Goal: Task Accomplishment & Management: Complete application form

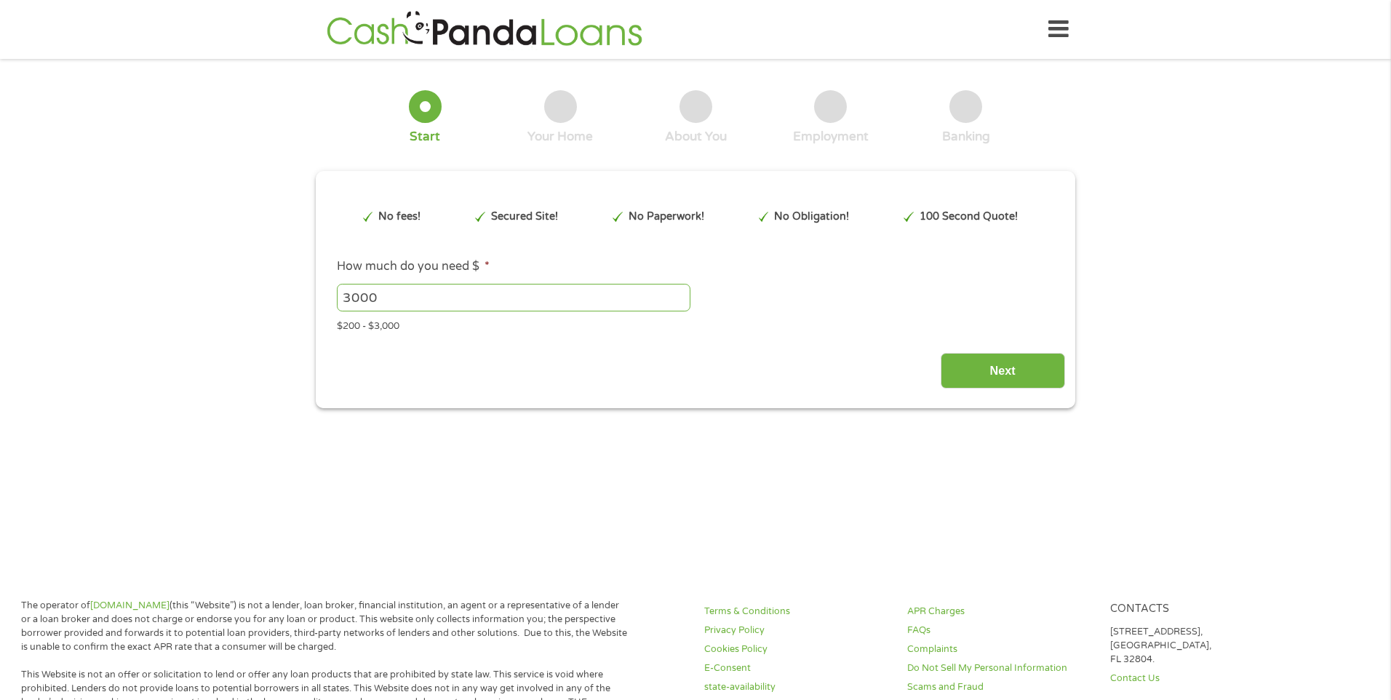
type input "EAIaIQobChMItc2z0teBjwMV6azuAR03Ly2cEAAYAiAAEgKRPvD_BwE"
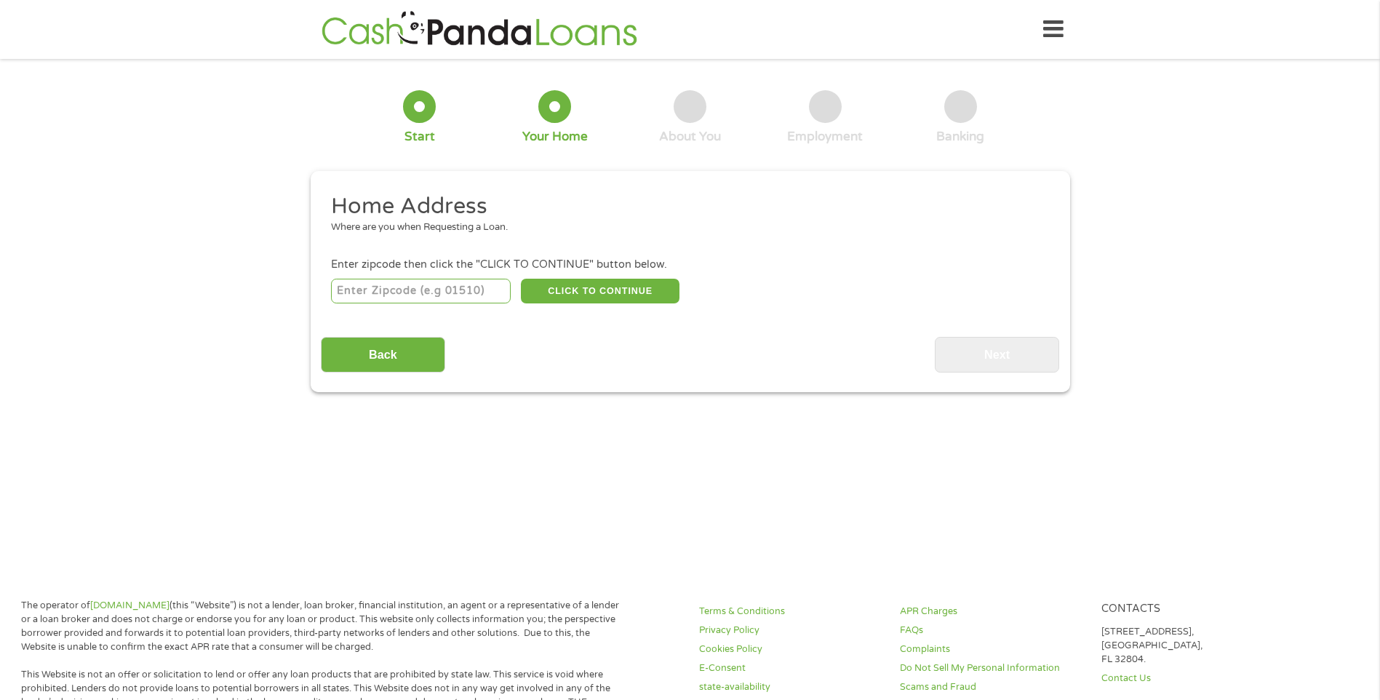
click at [478, 294] on input "number" at bounding box center [421, 291] width 180 height 25
type input "89085"
select select "[US_STATE]"
click at [646, 292] on button "CLICK TO CONTINUE" at bounding box center [600, 291] width 159 height 25
type input "89085"
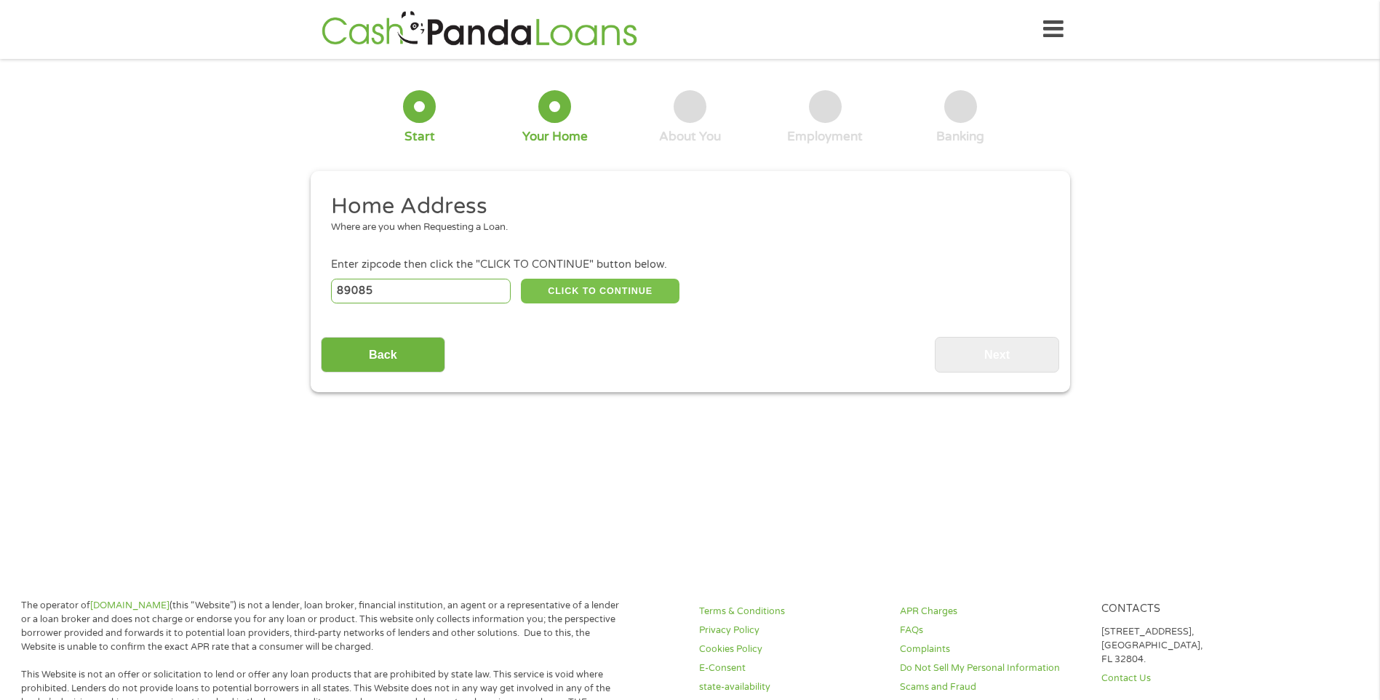
type input "[GEOGRAPHIC_DATA]"
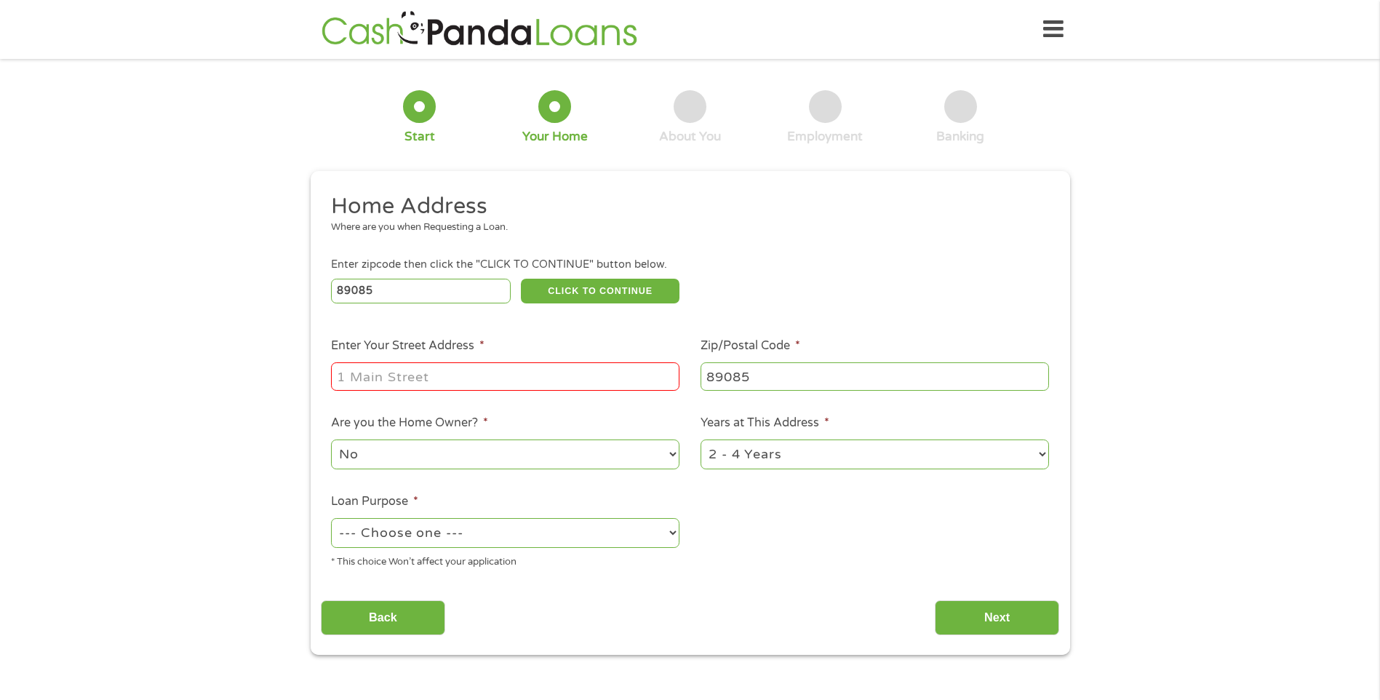
click at [607, 375] on input "Enter Your Street Address *" at bounding box center [505, 376] width 348 height 28
type input "[STREET_ADDRESS]"
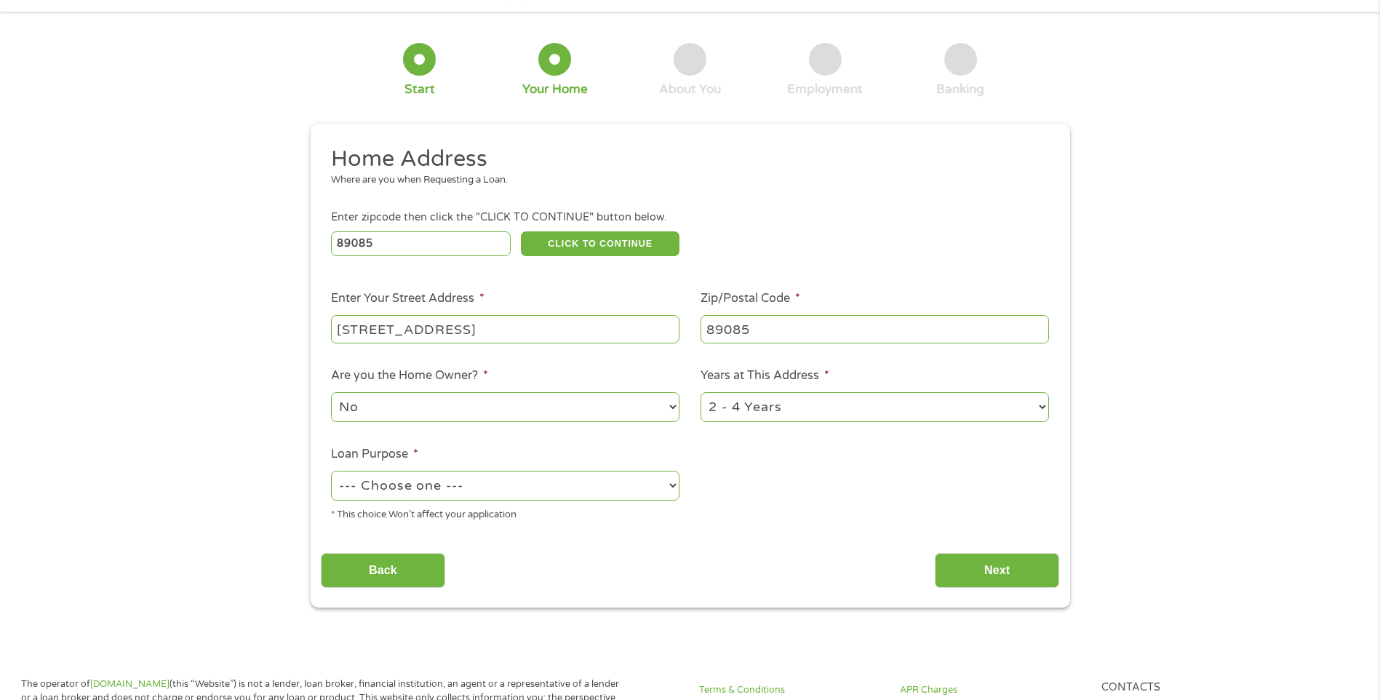
scroll to position [73, 0]
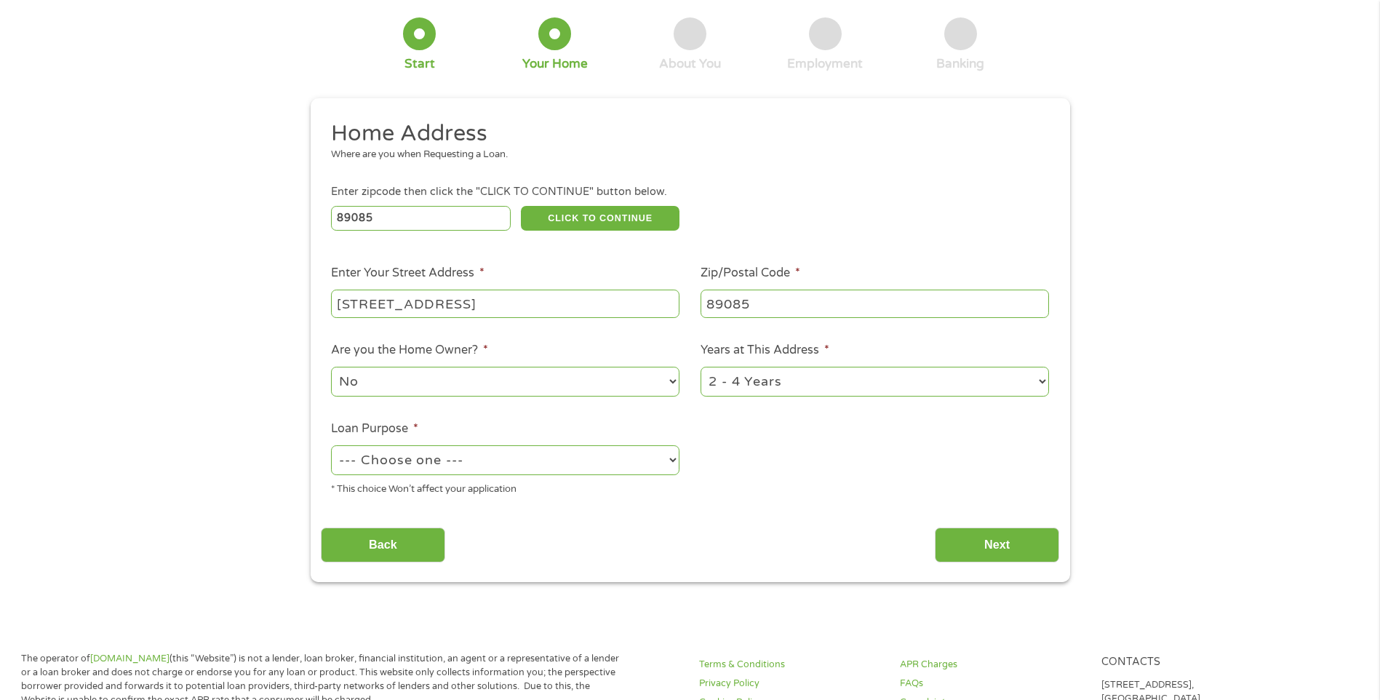
click at [672, 382] on select "No Yes" at bounding box center [505, 382] width 348 height 30
select select "yes"
click at [331, 367] on select "No Yes" at bounding box center [505, 382] width 348 height 30
click at [672, 460] on select "--- Choose one --- Pay Bills Debt Consolidation Home Improvement Major Purchase…" at bounding box center [505, 460] width 348 height 30
select select "homeimprovement"
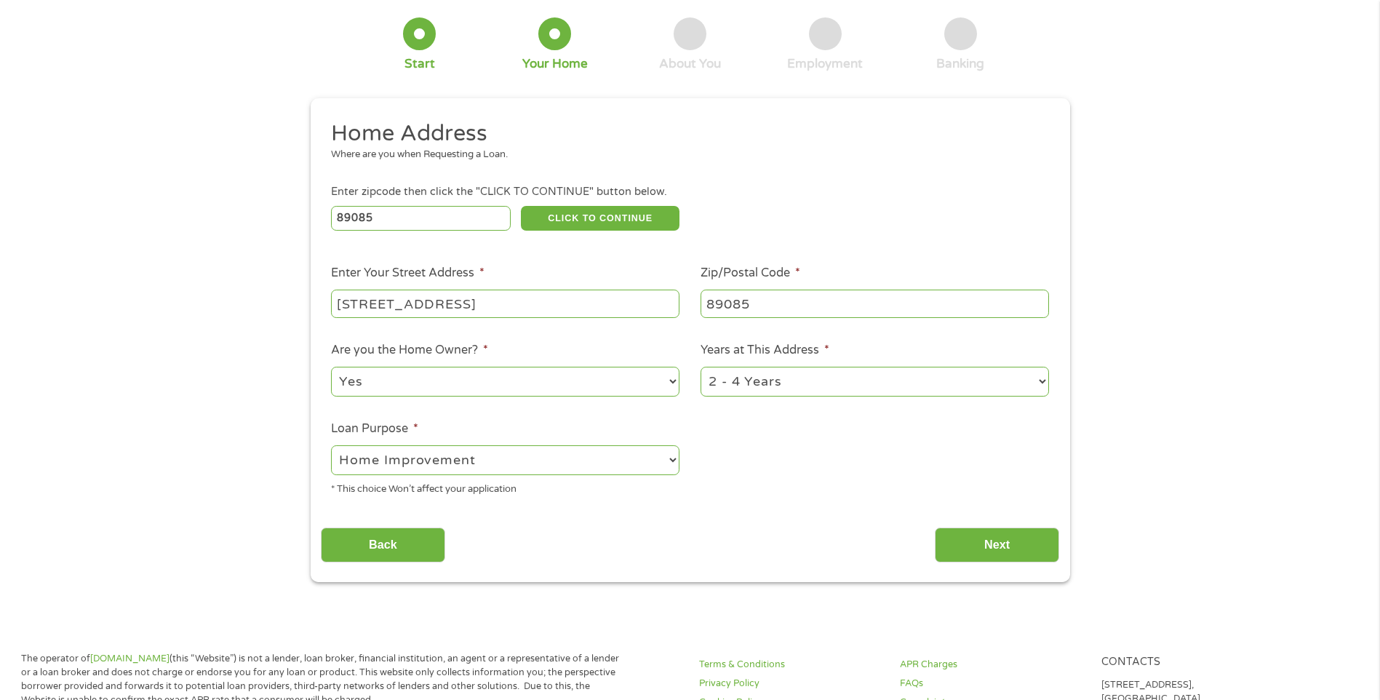
click at [331, 445] on select "--- Choose one --- Pay Bills Debt Consolidation Home Improvement Major Purchase…" at bounding box center [505, 460] width 348 height 30
click at [1044, 382] on select "1 Year or less 1 - 2 Years 2 - 4 Years Over 4 Years" at bounding box center [874, 382] width 348 height 30
select select "60months"
click at [700, 367] on select "1 Year or less 1 - 2 Years 2 - 4 Years Over 4 Years" at bounding box center [874, 382] width 348 height 30
click at [1015, 552] on input "Next" at bounding box center [997, 545] width 124 height 36
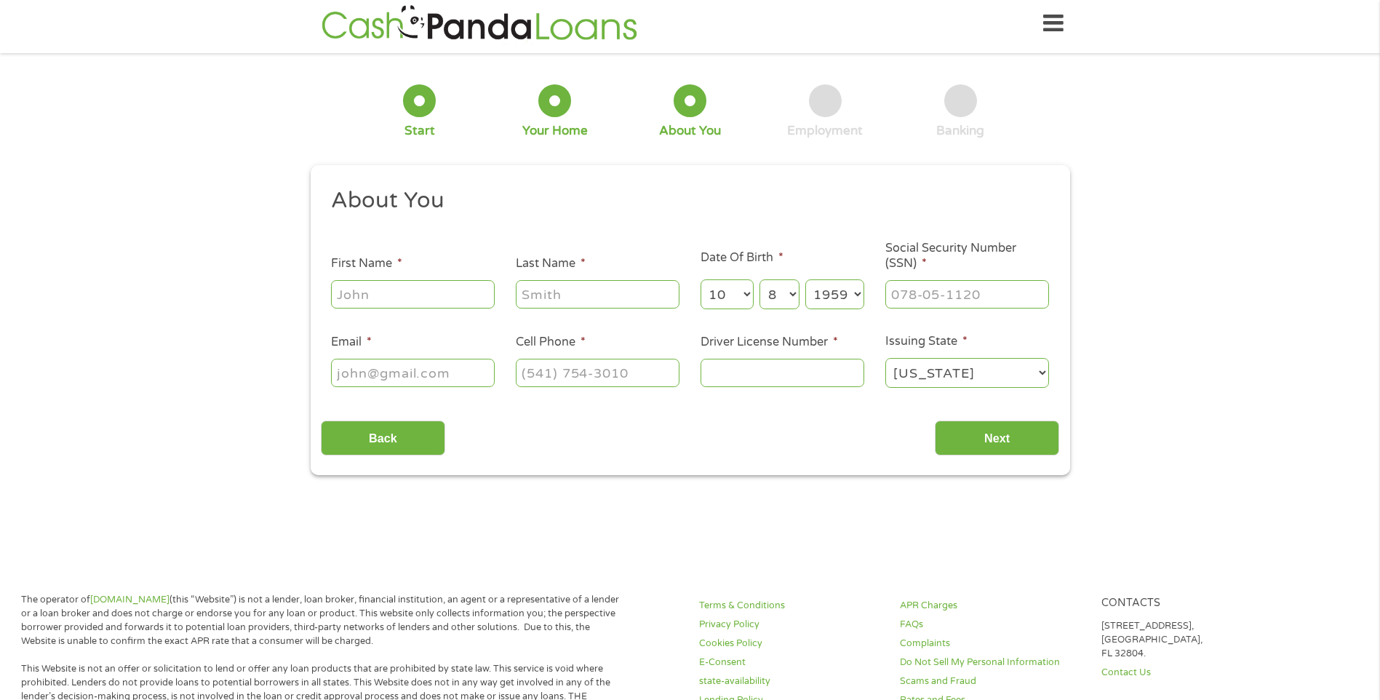
scroll to position [0, 0]
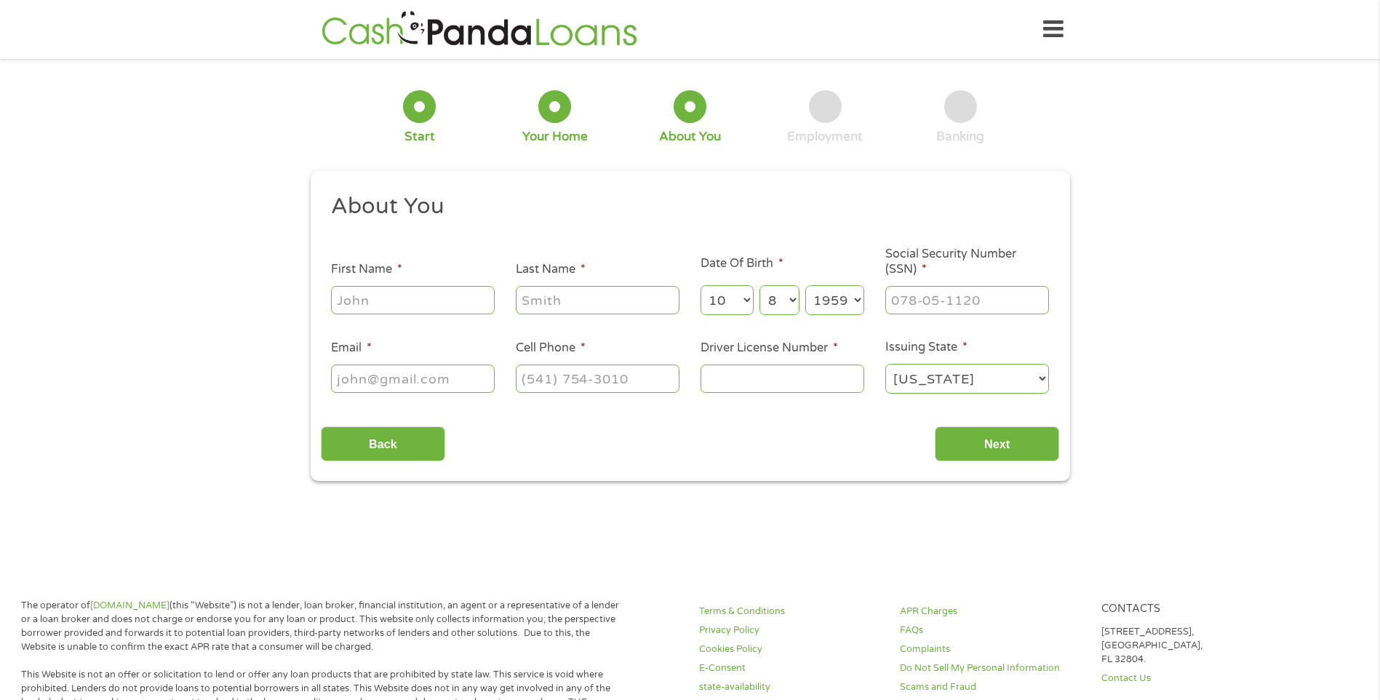
click at [411, 297] on input "First Name *" at bounding box center [413, 300] width 164 height 28
type input "[PERSON_NAME]"
type input "[EMAIL_ADDRESS][DOMAIN_NAME]"
type input "[PHONE_NUMBER]"
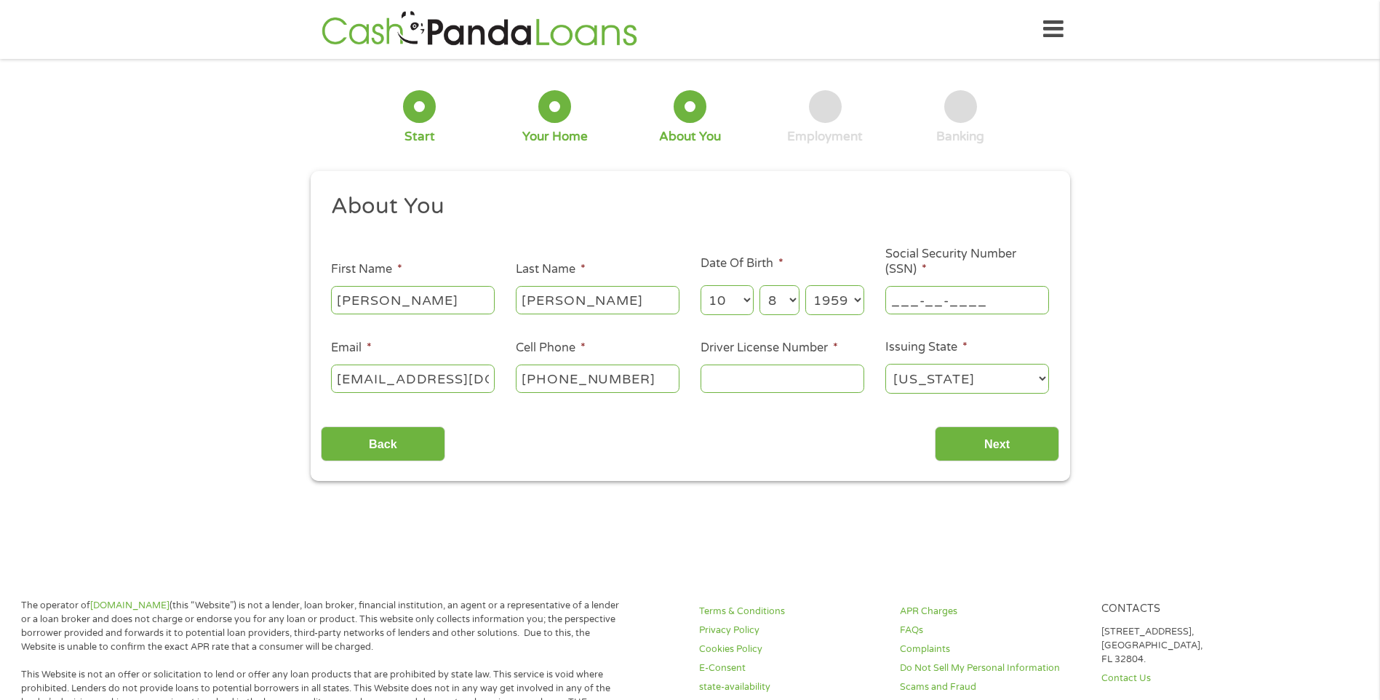
click at [1021, 295] on input "___-__-____" at bounding box center [967, 300] width 164 height 28
click at [988, 300] on input "___-__-____" at bounding box center [967, 300] width 164 height 28
click at [914, 303] on input "___-__-____" at bounding box center [967, 300] width 164 height 28
type input "606-60-1481"
click at [846, 375] on input "Driver License Number *" at bounding box center [782, 378] width 164 height 28
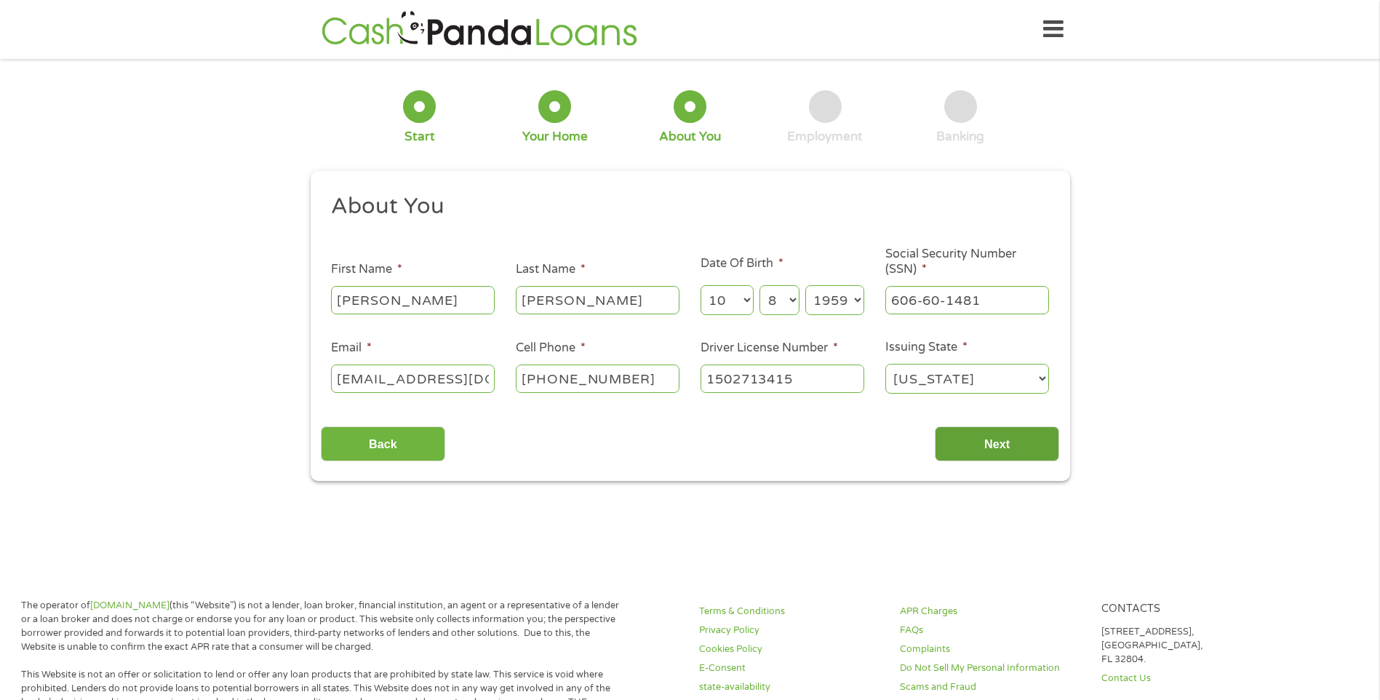
type input "1502713415"
click at [1011, 450] on input "Next" at bounding box center [997, 444] width 124 height 36
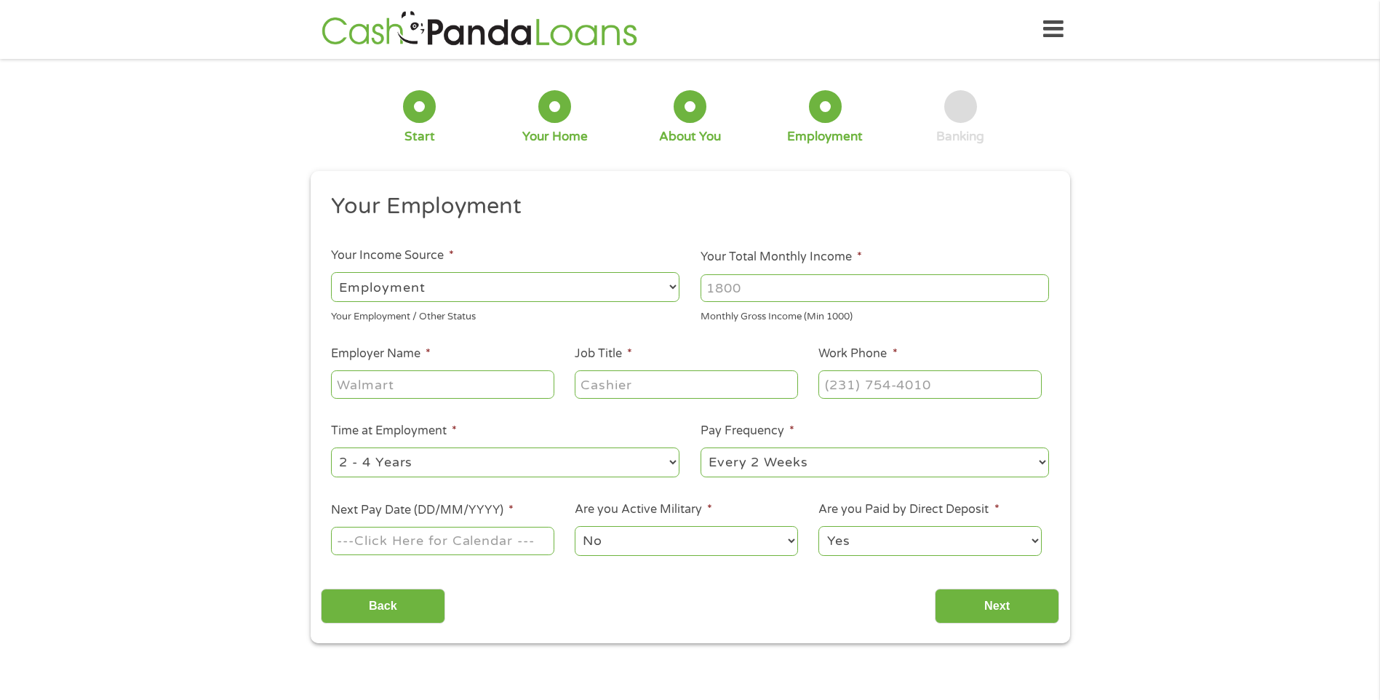
scroll to position [6, 6]
click at [674, 289] on select "--- Choose one --- Employment [DEMOGRAPHIC_DATA] Benefits" at bounding box center [505, 287] width 348 height 30
click at [331, 272] on select "--- Choose one --- Employment [DEMOGRAPHIC_DATA] Benefits" at bounding box center [505, 287] width 348 height 30
click at [920, 287] on input "Your Total Monthly Income *" at bounding box center [874, 288] width 348 height 28
type input "2500"
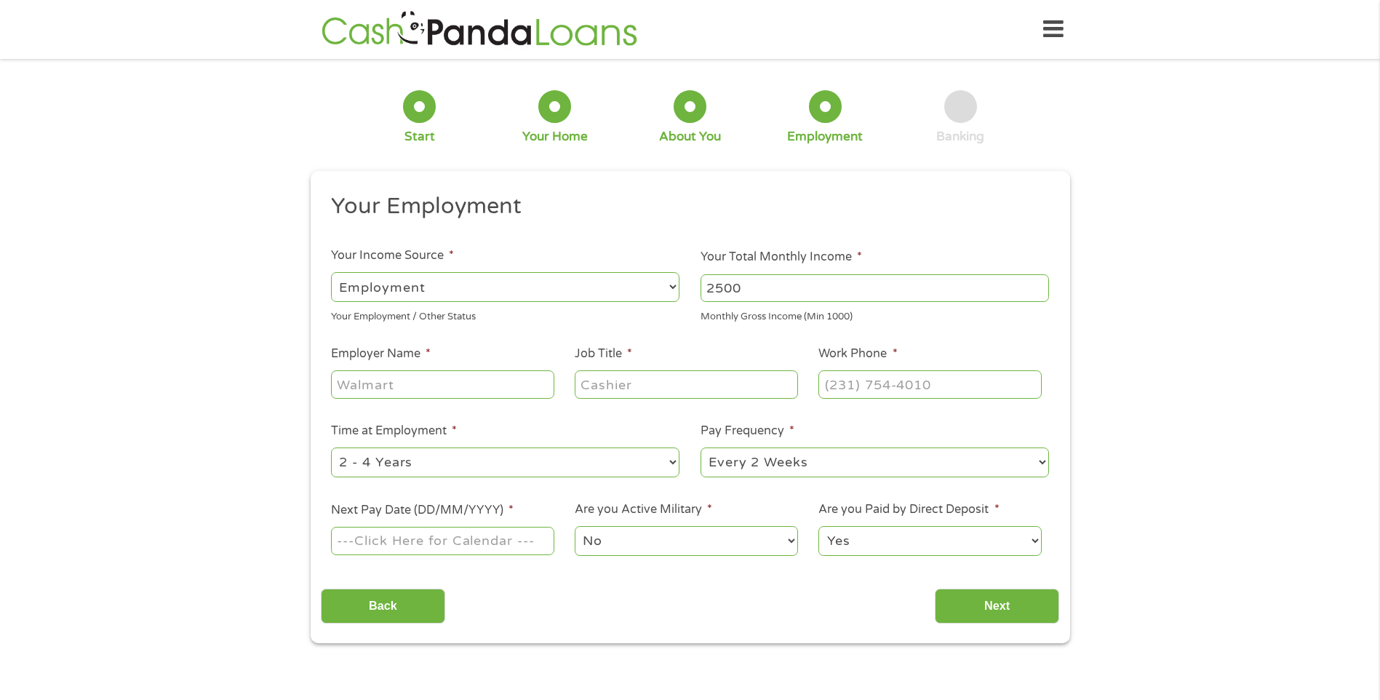
click at [485, 383] on input "Employer Name *" at bounding box center [442, 384] width 223 height 28
type input "Aliante casino"
click at [746, 381] on input "Job Title *" at bounding box center [686, 384] width 223 height 28
type input "[PERSON_NAME]"
click at [1010, 384] on input "(___) ___-____" at bounding box center [929, 384] width 223 height 28
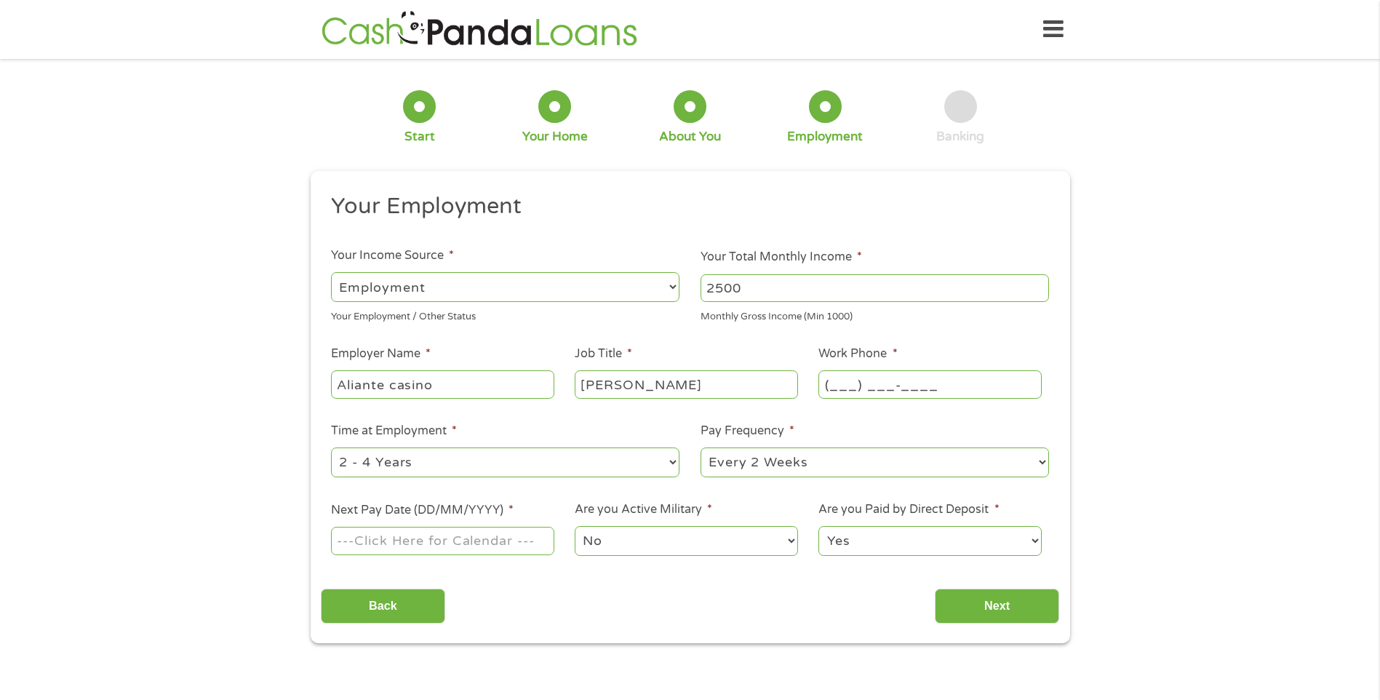
click at [851, 380] on input "(___) ___-____" at bounding box center [929, 384] width 223 height 28
click at [831, 385] on input "(___) ___-____" at bounding box center [929, 384] width 223 height 28
type input "[PHONE_NUMBER]"
click at [673, 464] on select "--- Choose one --- 1 Year or less 1 - 2 Years 2 - 4 Years Over 4 Years" at bounding box center [505, 462] width 348 height 30
select select "60months"
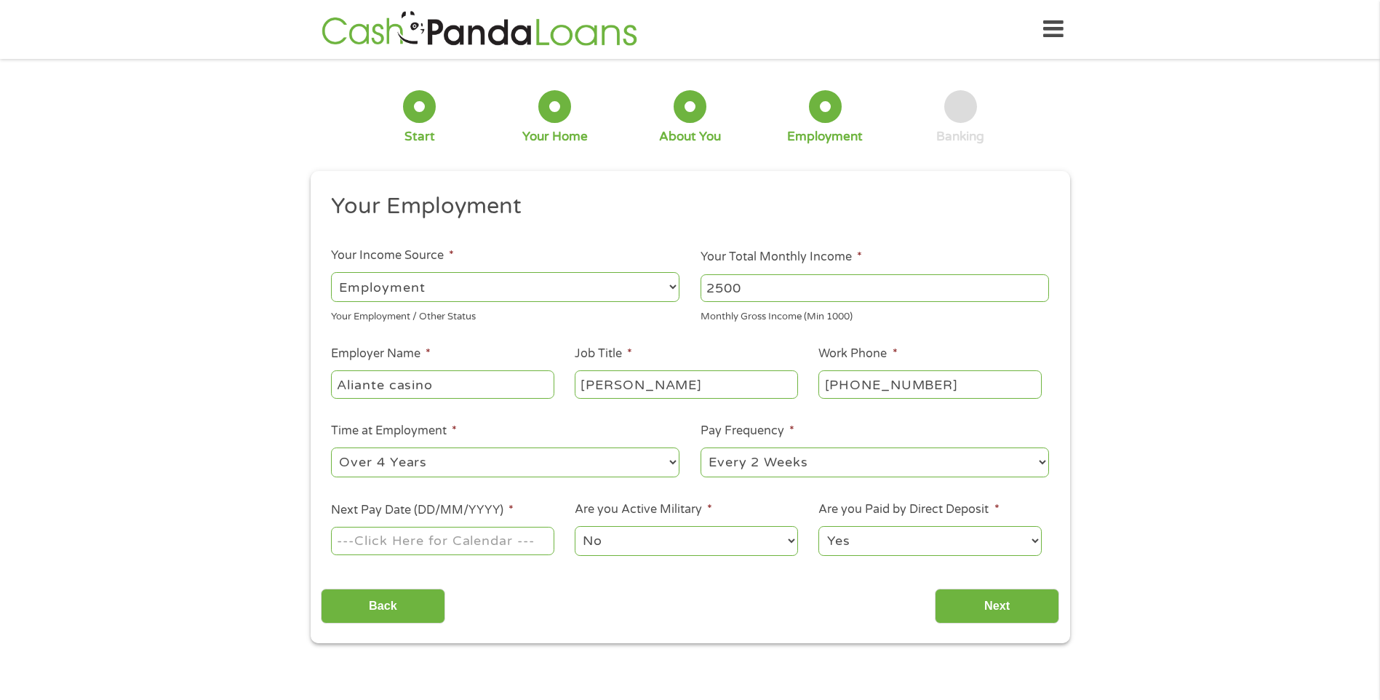
click at [331, 447] on select "--- Choose one --- 1 Year or less 1 - 2 Years 2 - 4 Years Over 4 Years" at bounding box center [505, 462] width 348 height 30
click at [1042, 463] on select "--- Choose one --- Every 2 Weeks Every Week Monthly Semi-Monthly" at bounding box center [874, 462] width 348 height 30
click at [700, 447] on select "--- Choose one --- Every 2 Weeks Every Week Monthly Semi-Monthly" at bounding box center [874, 462] width 348 height 30
click at [516, 542] on input "Next Pay Date (DD/MM/YYYY) *" at bounding box center [442, 541] width 223 height 28
type input "[DATE]"
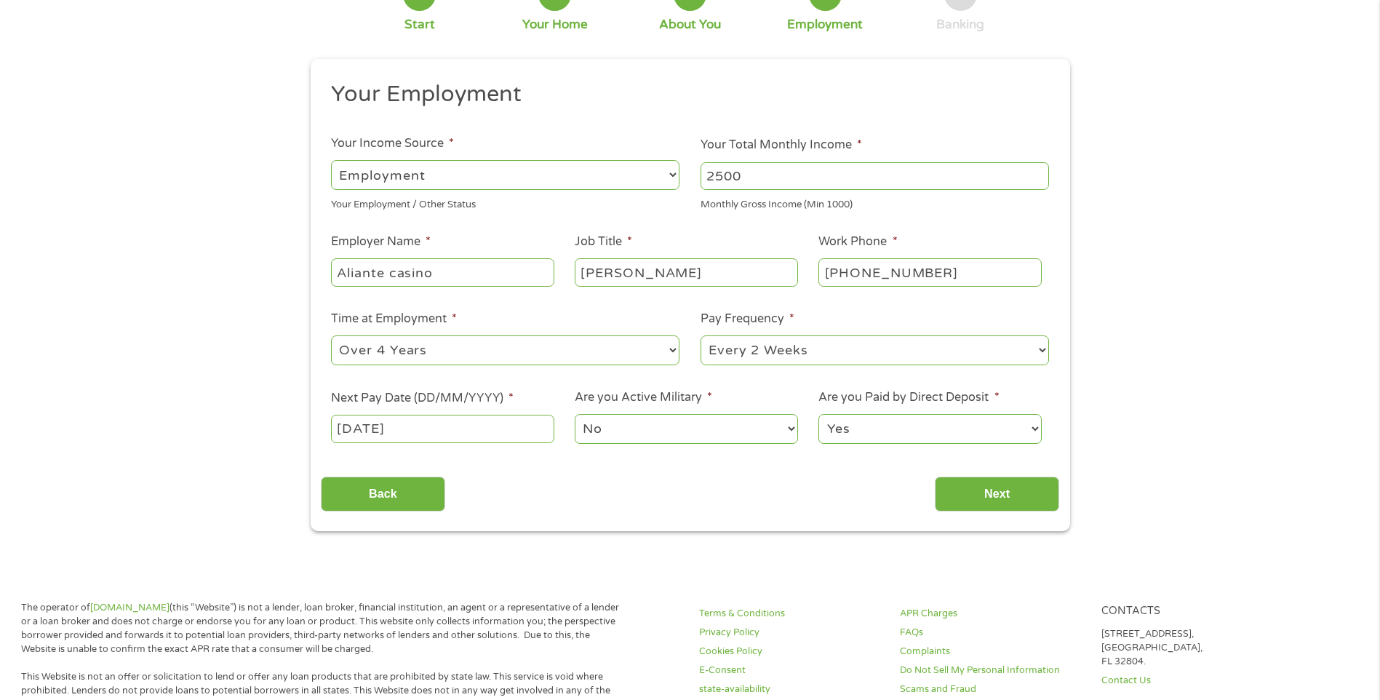
scroll to position [145, 0]
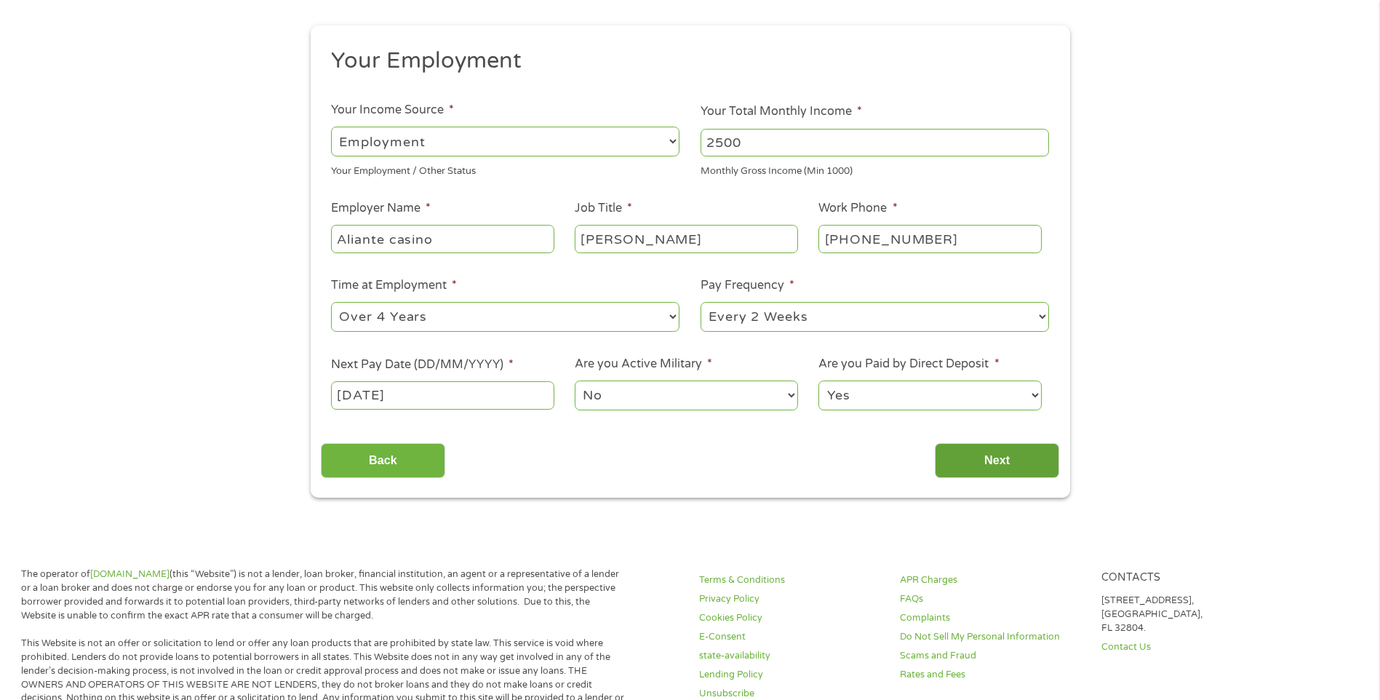
click at [1013, 468] on input "Next" at bounding box center [997, 461] width 124 height 36
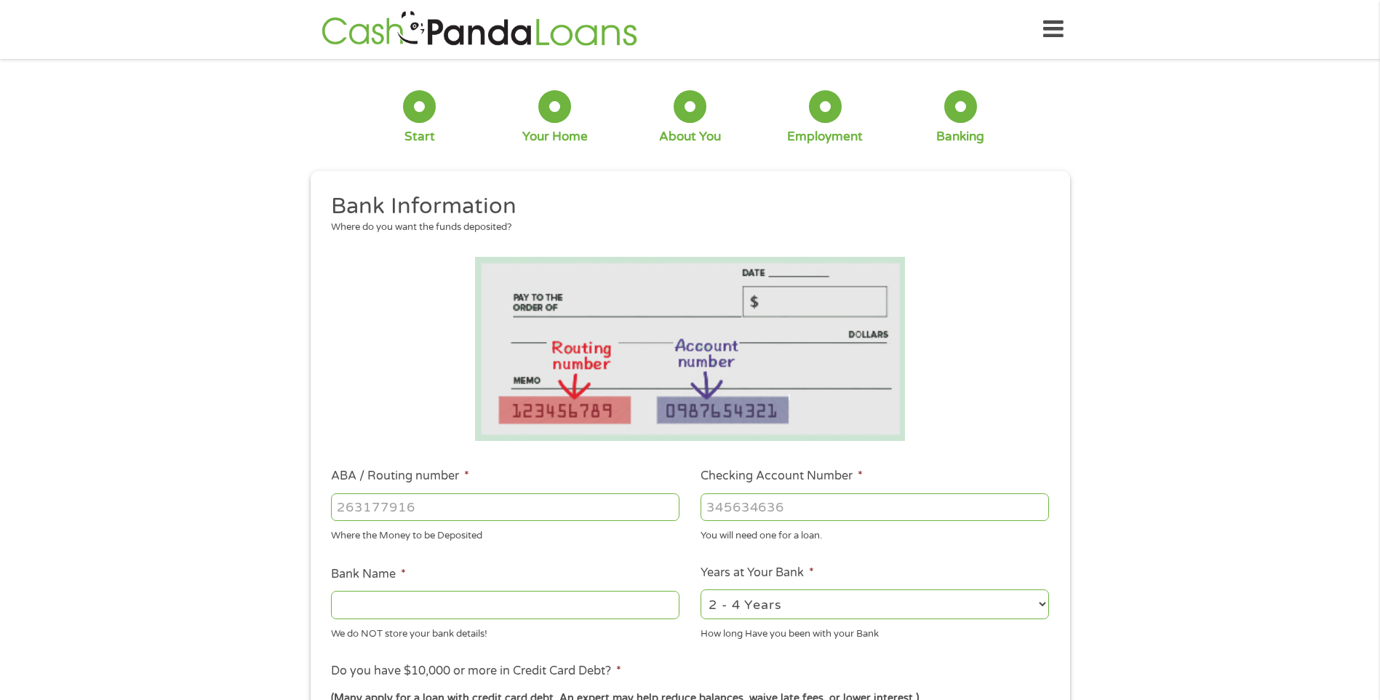
scroll to position [6, 6]
click at [547, 510] on input "ABA / Routing number *" at bounding box center [505, 507] width 348 height 28
type input "322484113"
type input "CLARK COUNTY CREDIT UNION"
type input "322484113"
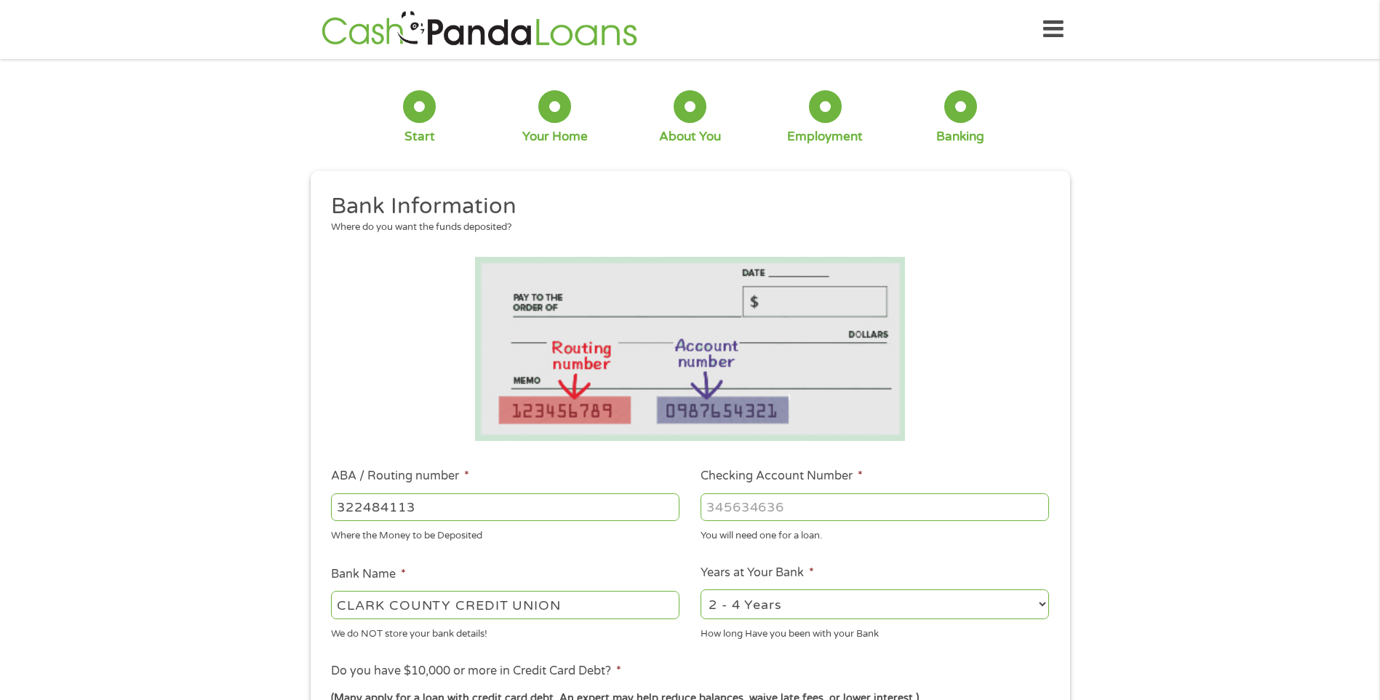
click at [876, 503] on input "Checking Account Number *" at bounding box center [874, 507] width 348 height 28
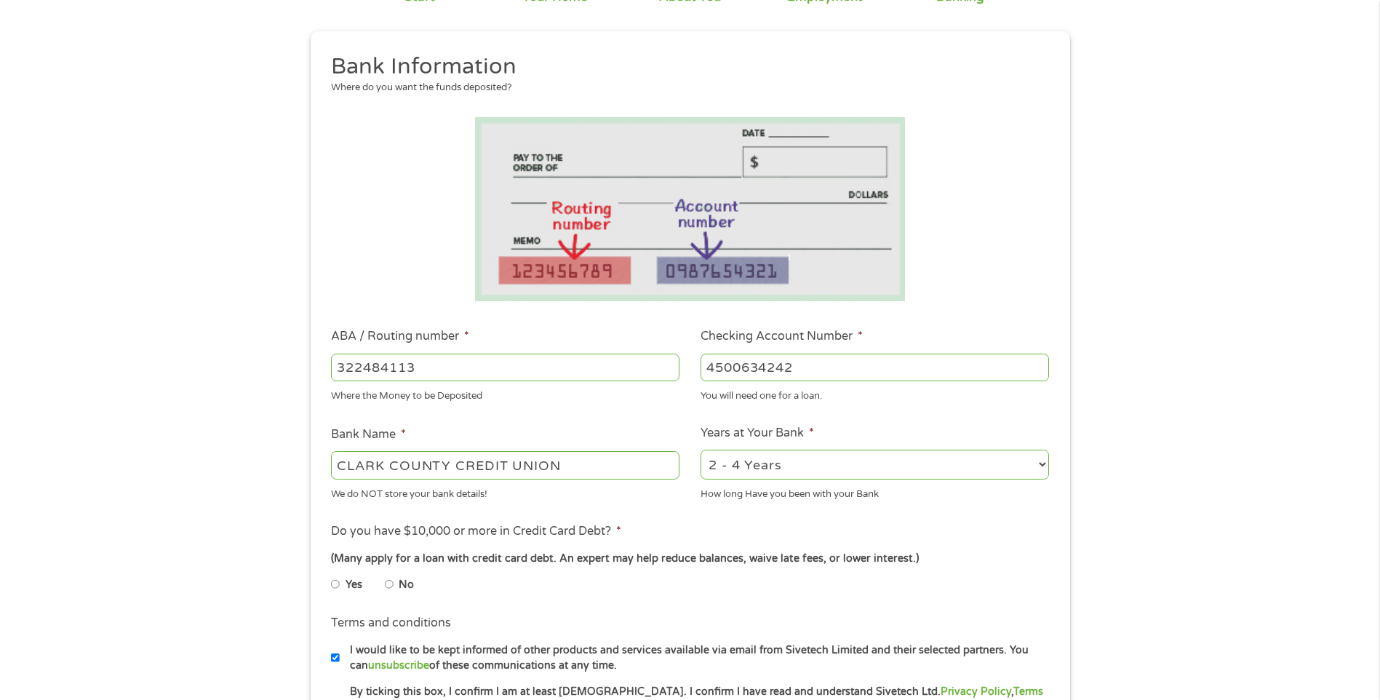
scroll to position [145, 0]
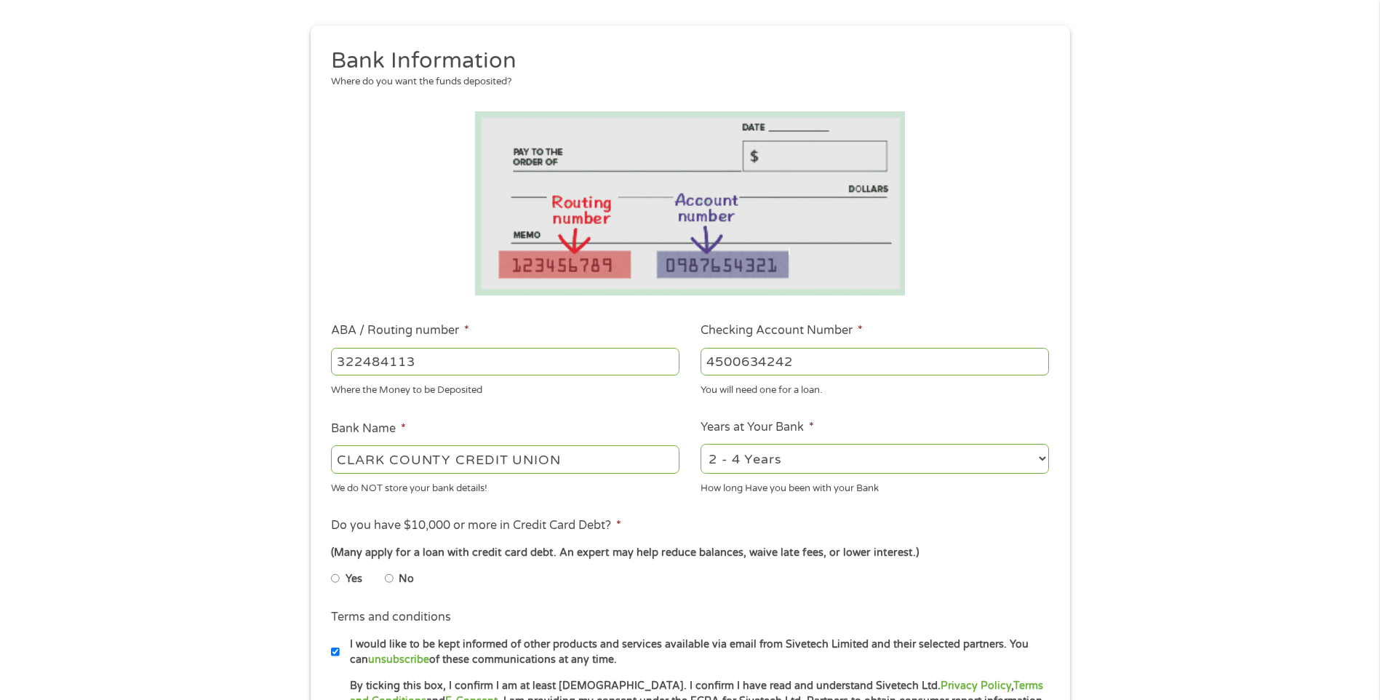
type input "4500634242"
click at [1040, 457] on select "2 - 4 Years 6 - 12 Months 1 - 2 Years Over 4 Years" at bounding box center [874, 459] width 348 height 30
select select "60months"
click at [700, 444] on select "2 - 4 Years 6 - 12 Months 1 - 2 Years Over 4 Years" at bounding box center [874, 459] width 348 height 30
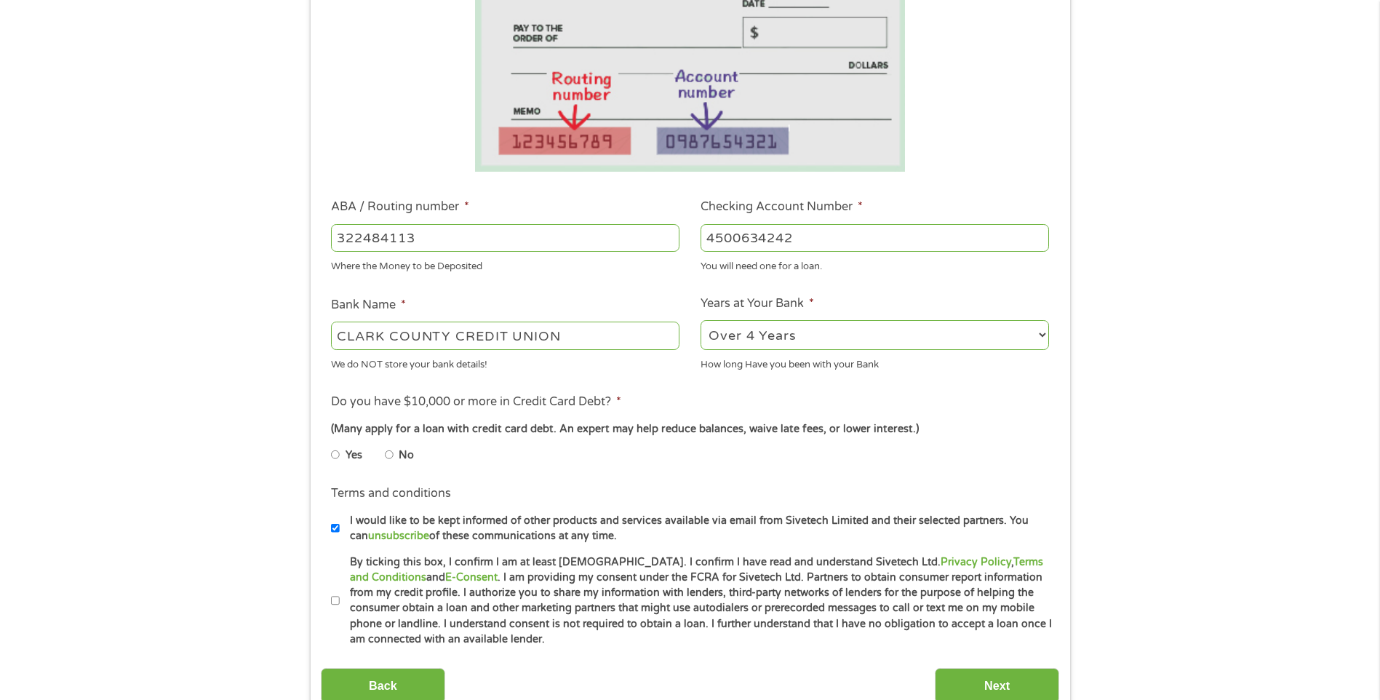
scroll to position [291, 0]
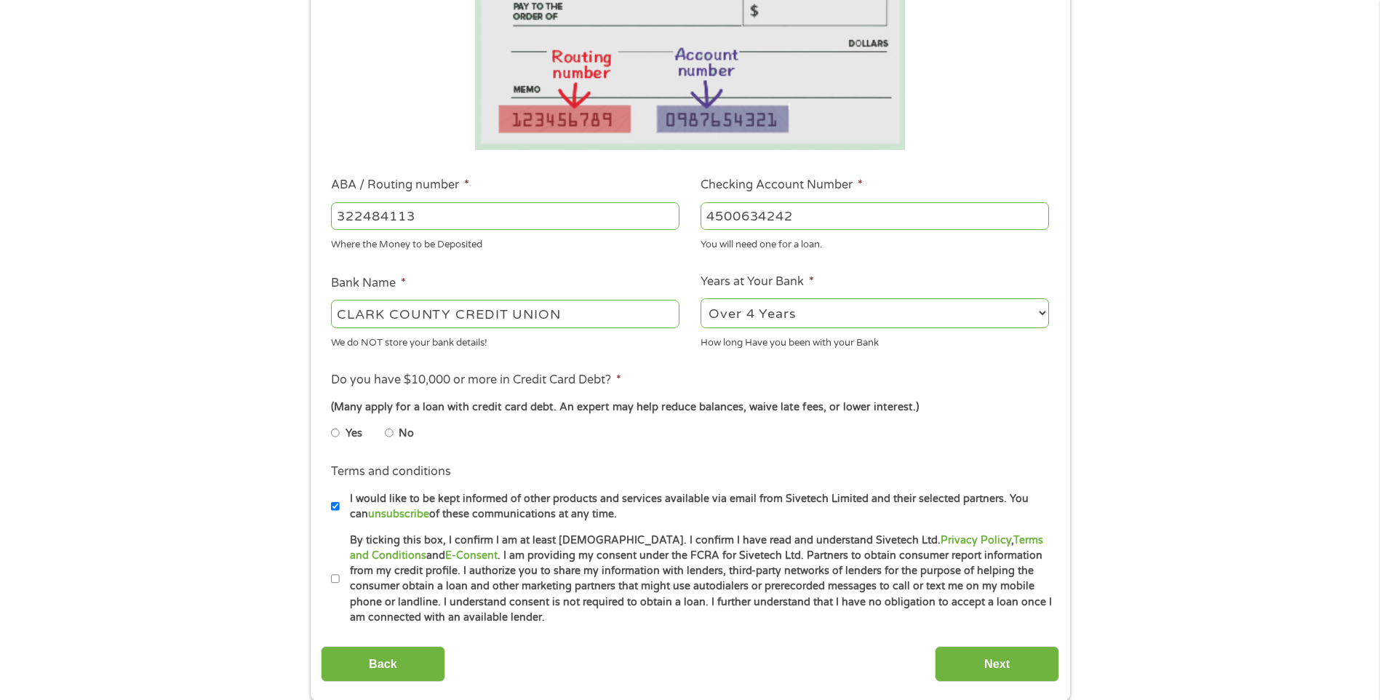
click at [389, 434] on input "No" at bounding box center [389, 432] width 9 height 23
radio input "true"
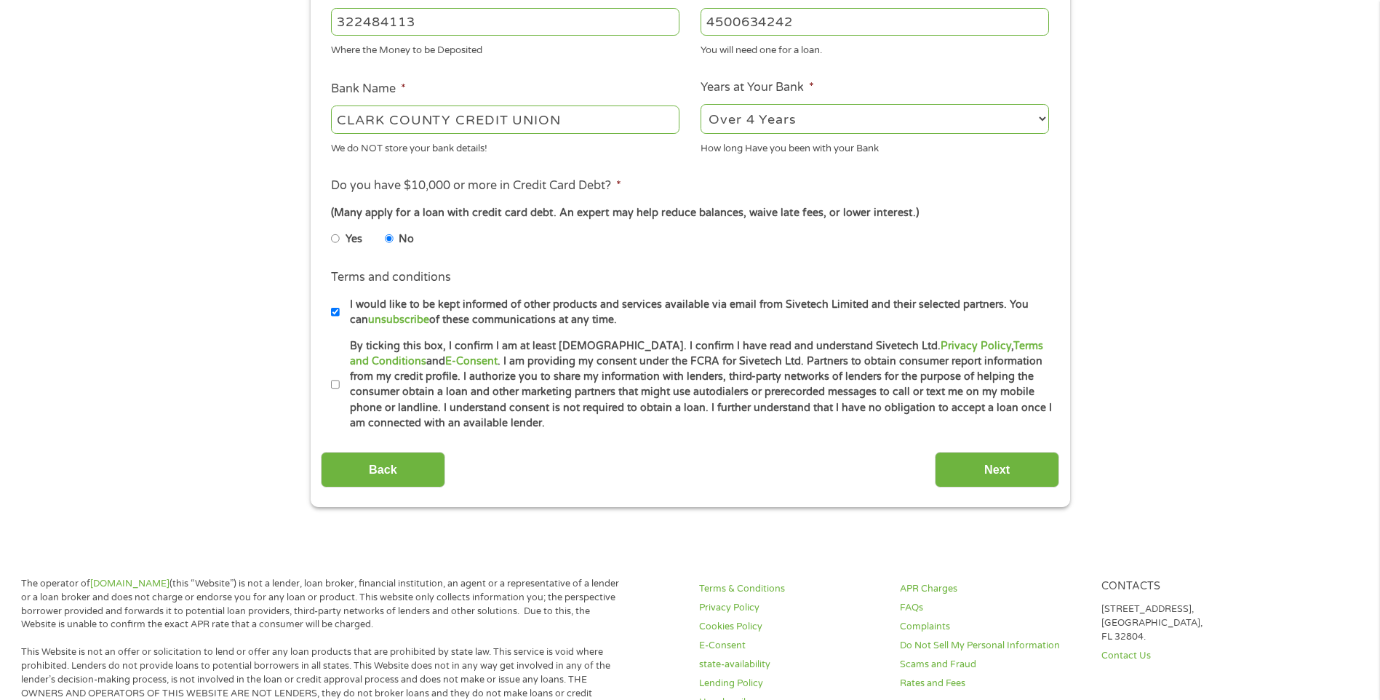
scroll to position [509, 0]
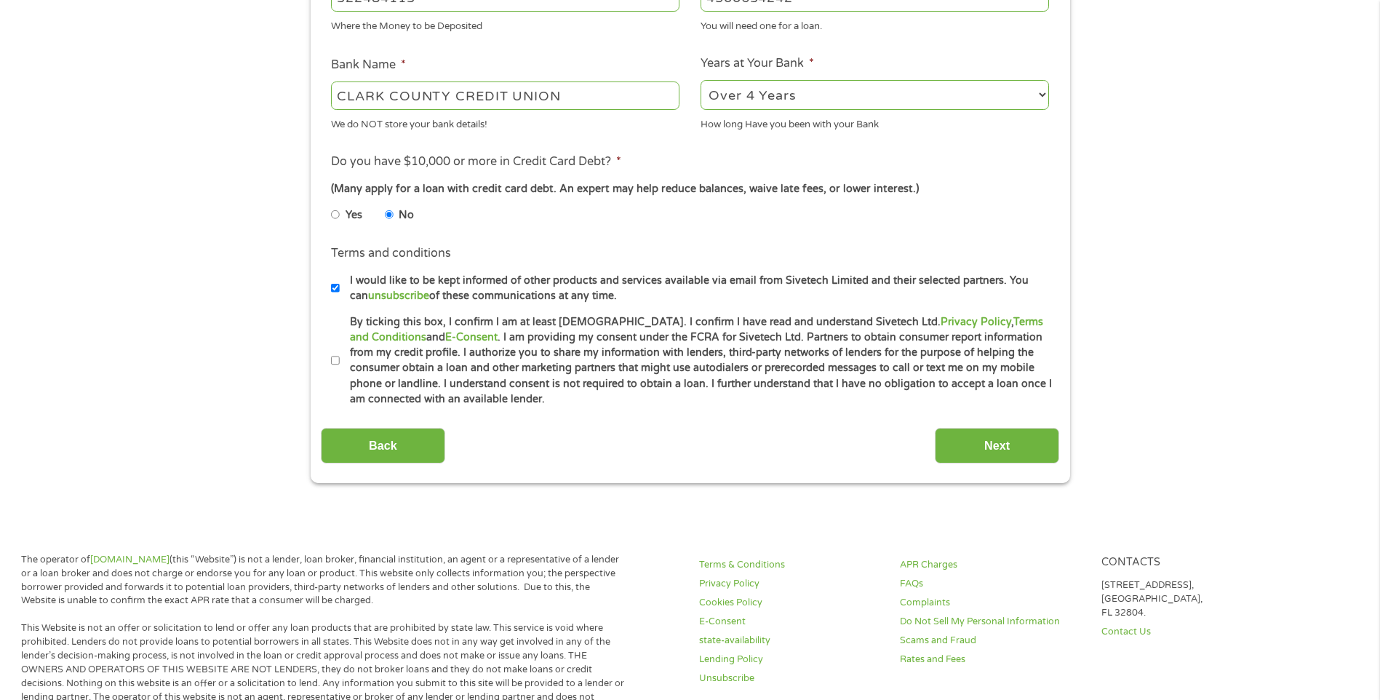
click at [334, 361] on input "By ticking this box, I confirm I am at least [DEMOGRAPHIC_DATA]. I confirm I ha…" at bounding box center [335, 360] width 9 height 23
checkbox input "true"
click at [1023, 447] on input "Next" at bounding box center [997, 446] width 124 height 36
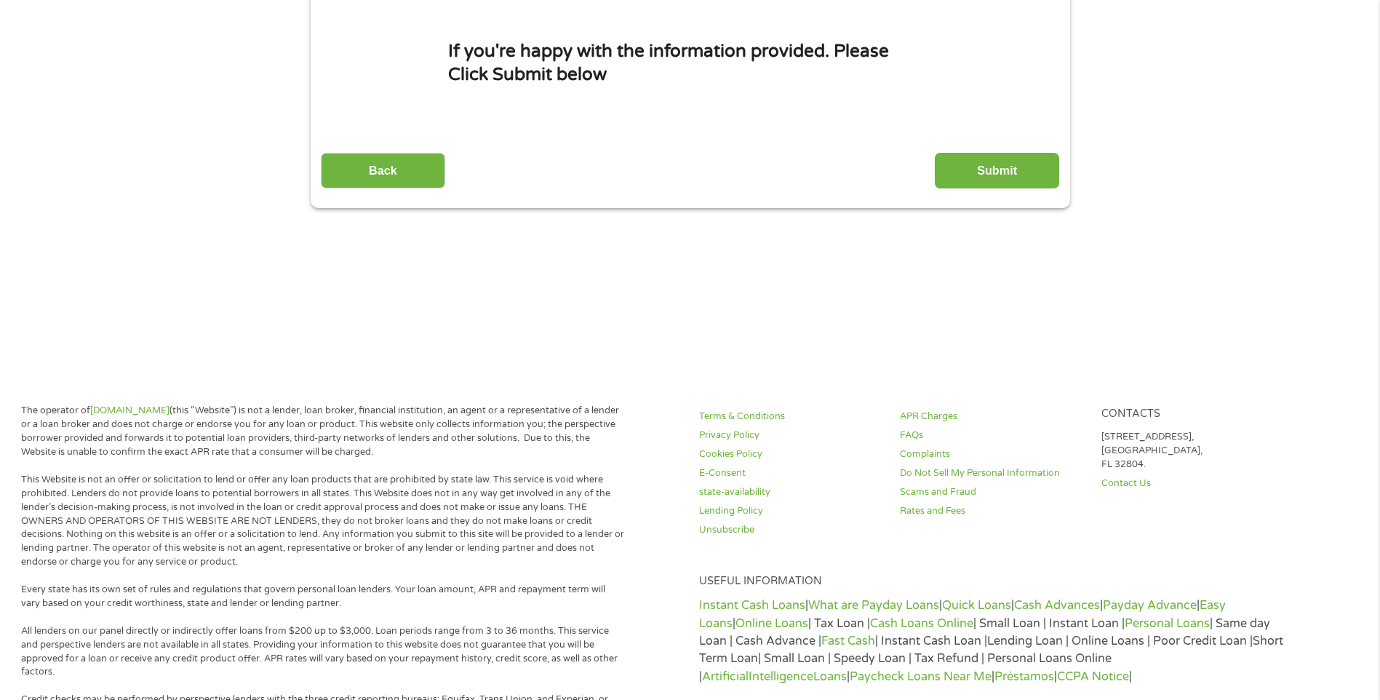
scroll to position [0, 0]
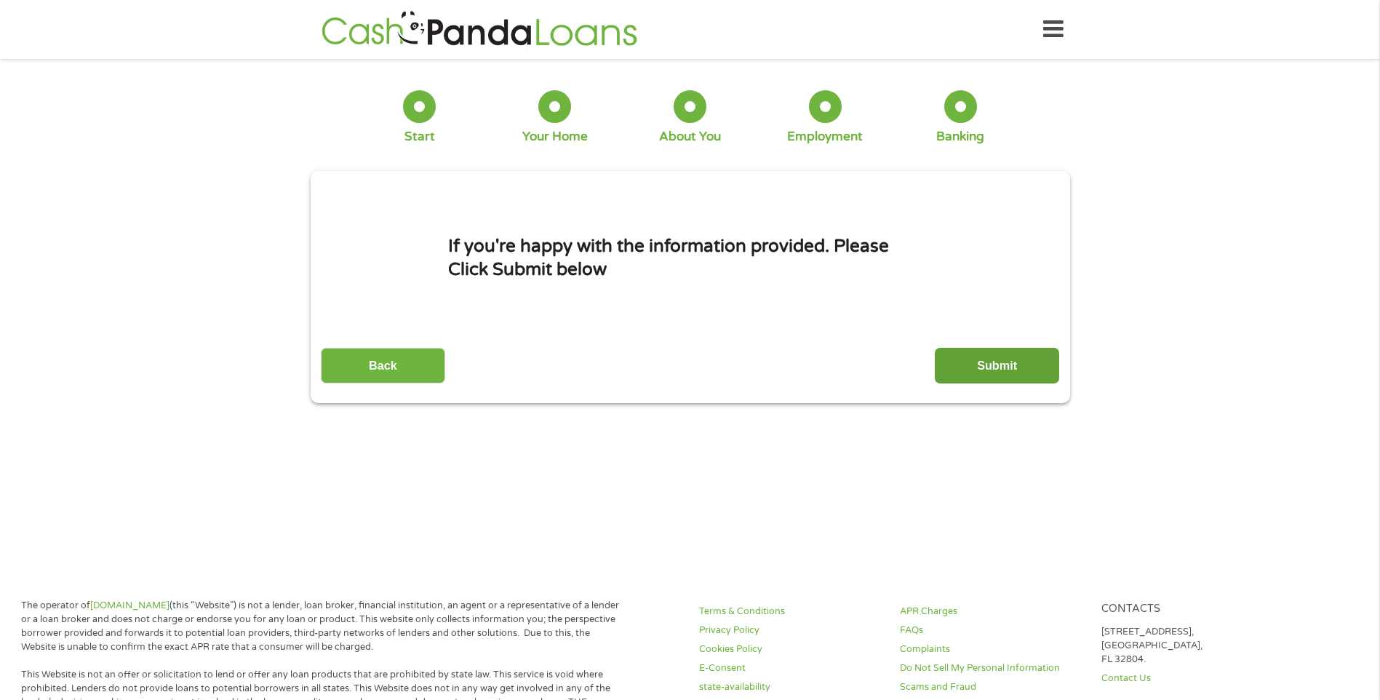
click at [1015, 372] on input "Submit" at bounding box center [997, 366] width 124 height 36
